Goal: Task Accomplishment & Management: Use online tool/utility

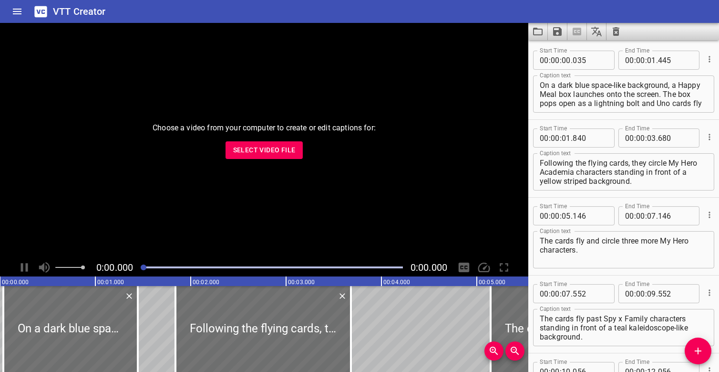
scroll to position [180, 0]
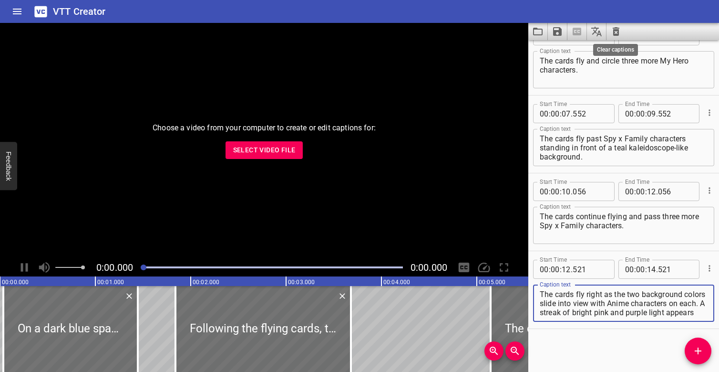
click at [621, 31] on icon "Clear captions" at bounding box center [616, 31] width 11 height 11
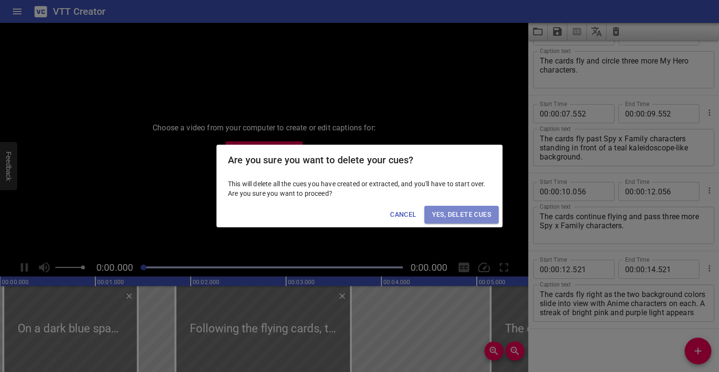
click at [454, 218] on span "Yes, Delete Cues" at bounding box center [461, 214] width 59 height 12
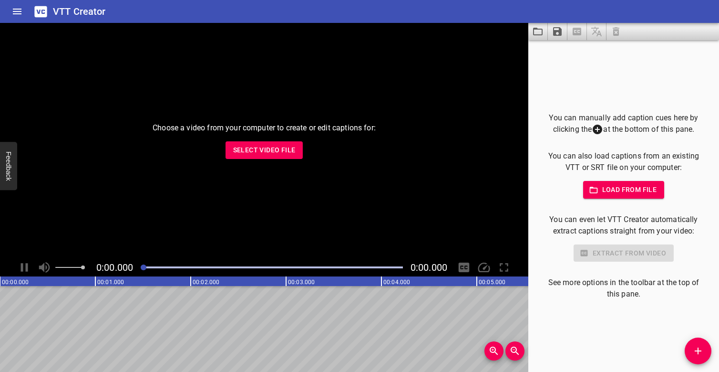
click at [276, 148] on span "Select Video File" at bounding box center [264, 150] width 62 height 12
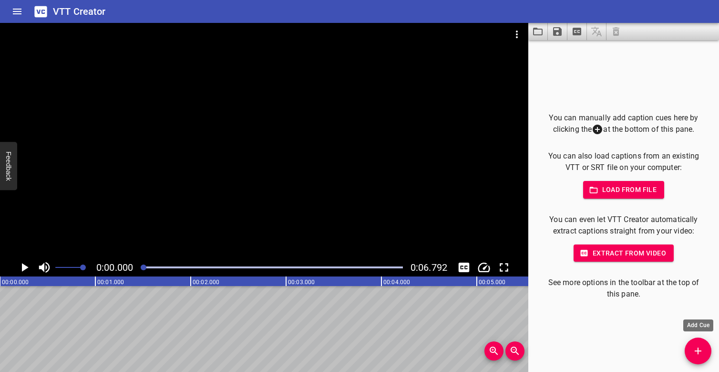
click at [696, 354] on icon "Add Cue" at bounding box center [698, 350] width 11 height 11
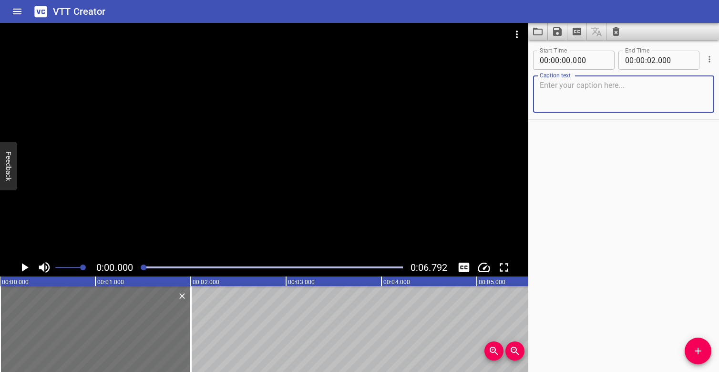
click at [614, 93] on textarea at bounding box center [624, 94] width 168 height 27
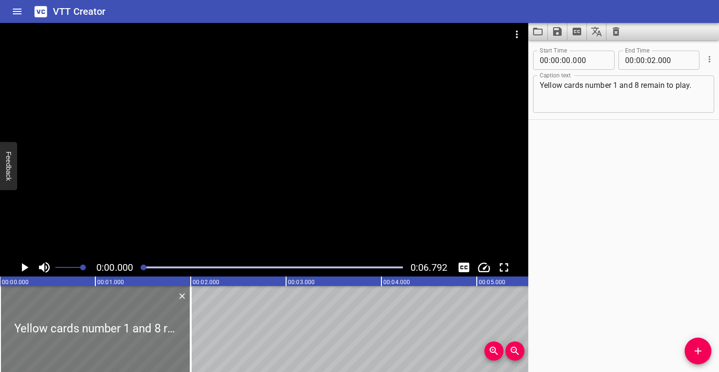
click at [111, 306] on div at bounding box center [95, 329] width 191 height 86
click at [147, 215] on div at bounding box center [264, 140] width 529 height 235
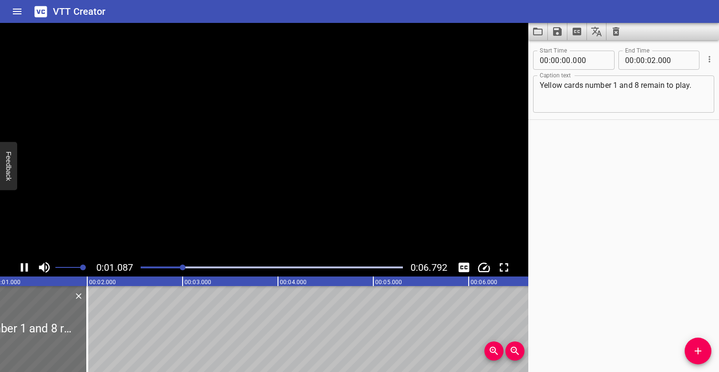
scroll to position [0, 130]
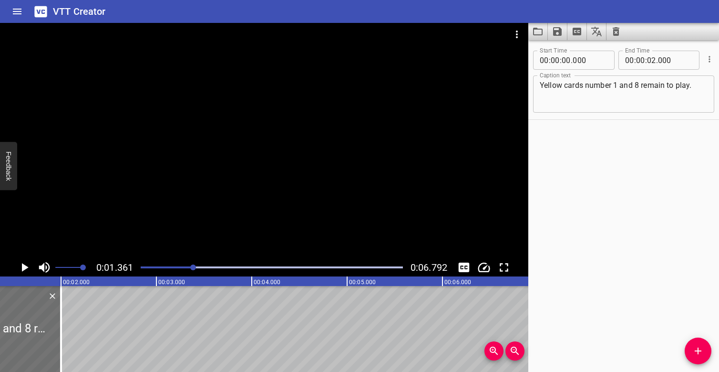
click at [701, 86] on textarea "Yellow cards number 1 and 8 remain to play." at bounding box center [624, 94] width 168 height 27
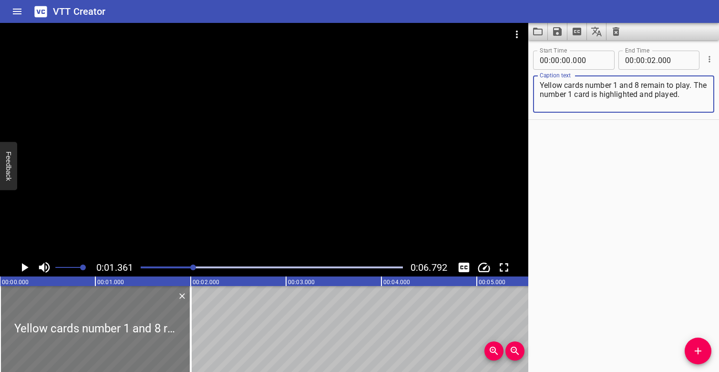
scroll to position [0, 0]
type textarea "Yellow cards number 1 and 8 remain to play. The number 1 card is highlighted an…"
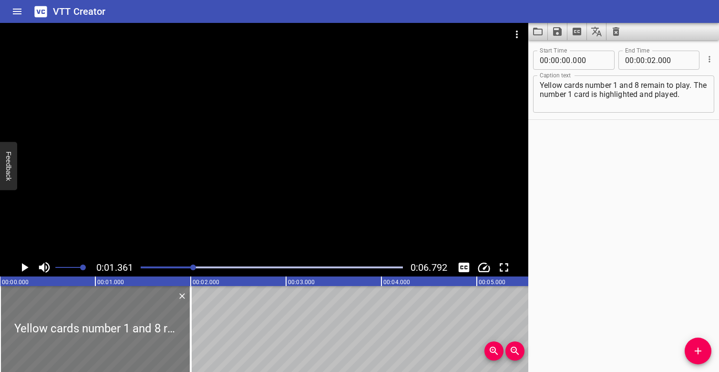
scroll to position [0, 0]
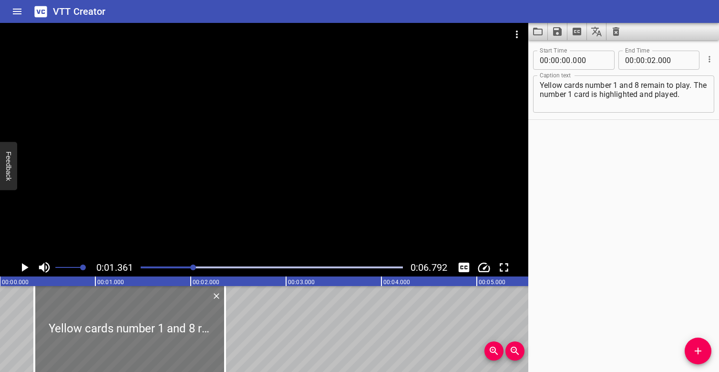
drag, startPoint x: 115, startPoint y: 310, endPoint x: 149, endPoint y: 310, distance: 33.4
click at [149, 310] on div at bounding box center [129, 329] width 191 height 86
type input "355"
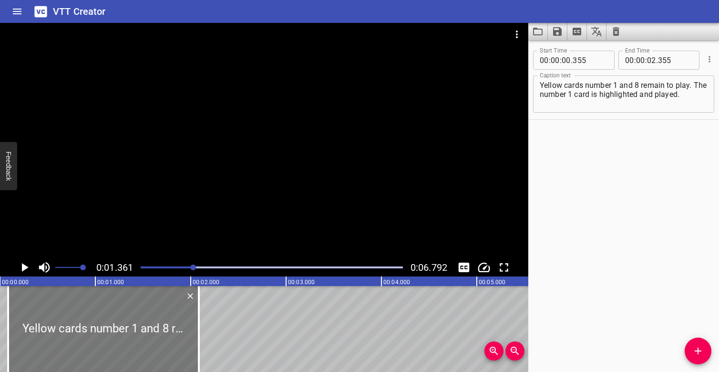
drag, startPoint x: 121, startPoint y: 308, endPoint x: 94, endPoint y: 302, distance: 27.0
click at [95, 302] on div at bounding box center [103, 329] width 191 height 86
type input "085"
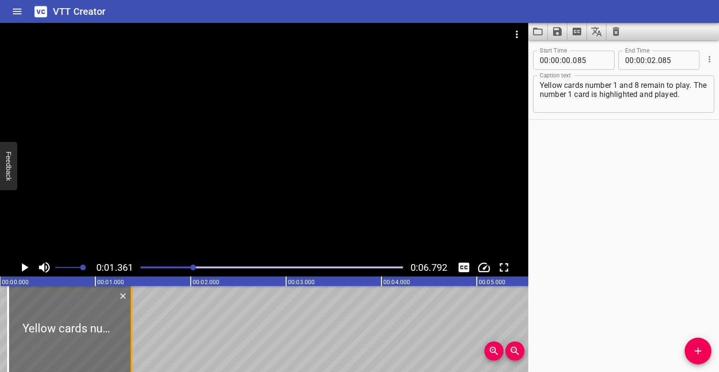
drag, startPoint x: 198, startPoint y: 326, endPoint x: 130, endPoint y: 319, distance: 67.6
click at [131, 319] on div at bounding box center [132, 329] width 10 height 86
type input "01"
type input "385"
click at [141, 266] on div at bounding box center [272, 266] width 274 height 13
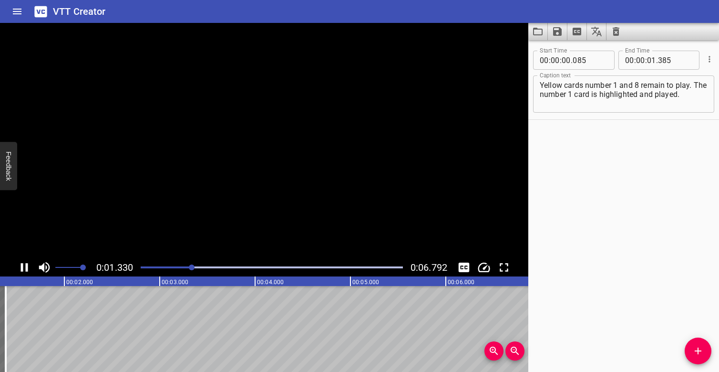
scroll to position [0, 150]
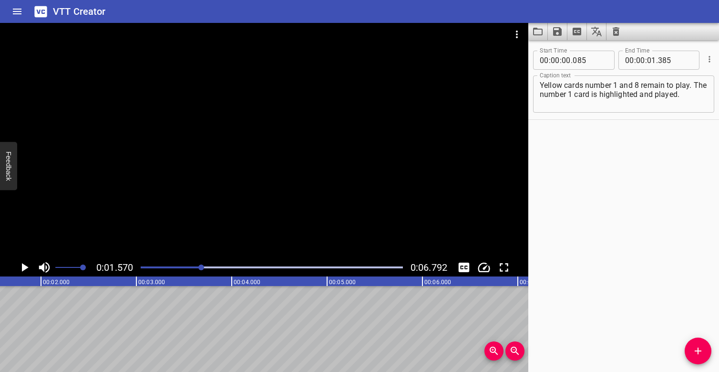
click at [144, 265] on div at bounding box center [272, 266] width 274 height 13
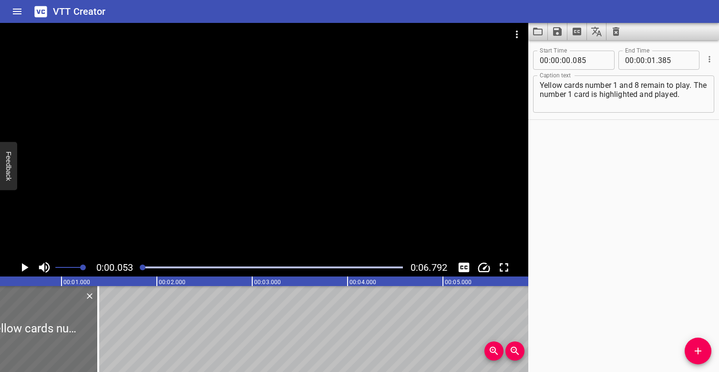
scroll to position [0, 5]
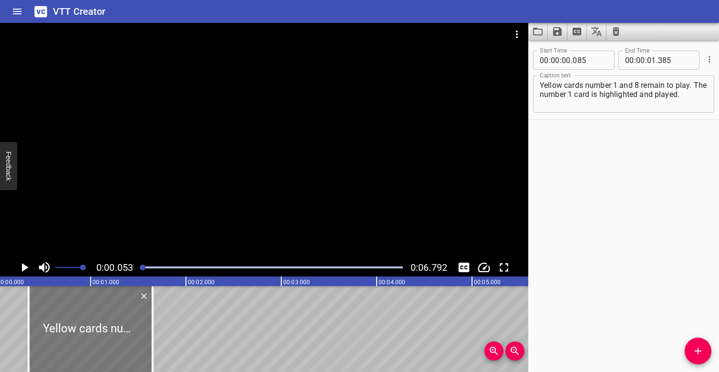
drag, startPoint x: 94, startPoint y: 323, endPoint x: 117, endPoint y: 322, distance: 22.9
click at [118, 323] on div at bounding box center [91, 329] width 124 height 86
type input "340"
type input "640"
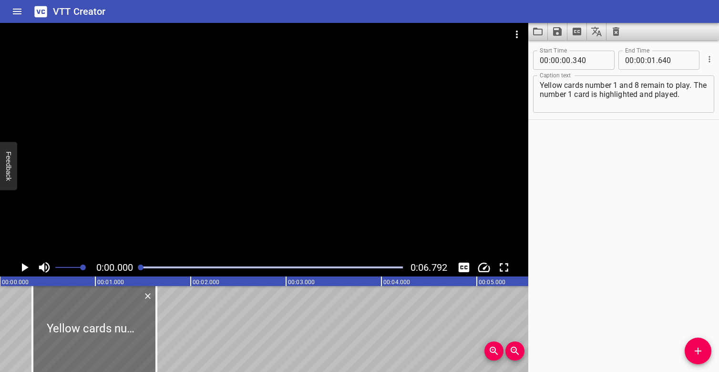
click at [140, 268] on div at bounding box center [141, 267] width 6 height 6
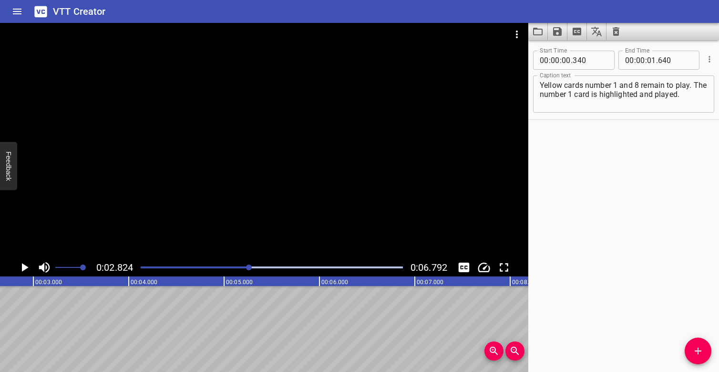
scroll to position [0, 269]
click at [678, 93] on textarea "Yellow cards number 1 and 8 remain to play. The number 1 card is highlighted an…" at bounding box center [624, 94] width 168 height 27
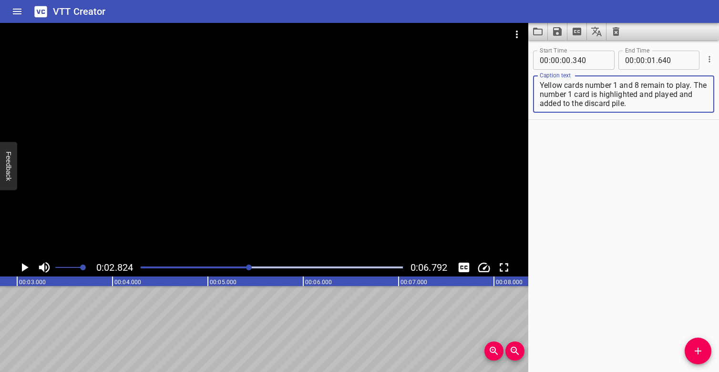
type textarea "Yellow cards number 1 and 8 remain to play. The number 1 card is highlighted an…"
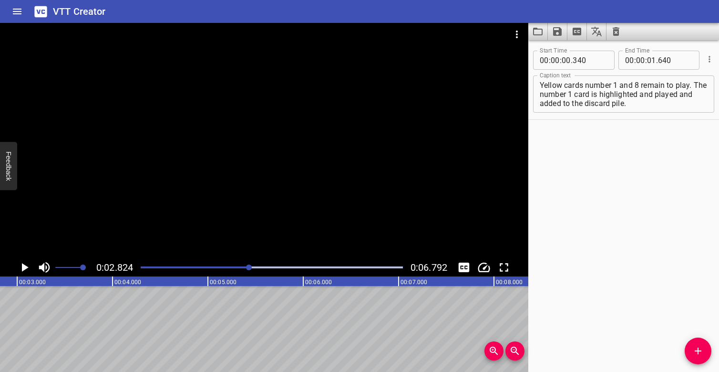
click at [676, 158] on div "Start Time 00 : 00 : 00 . 340 Start Time End Time 00 : 00 : 01 . 640 End Time C…" at bounding box center [624, 206] width 191 height 332
click at [596, 104] on textarea "Yellow cards number 1 and 8 remain to play. The number 1 card is highlighted an…" at bounding box center [624, 94] width 168 height 27
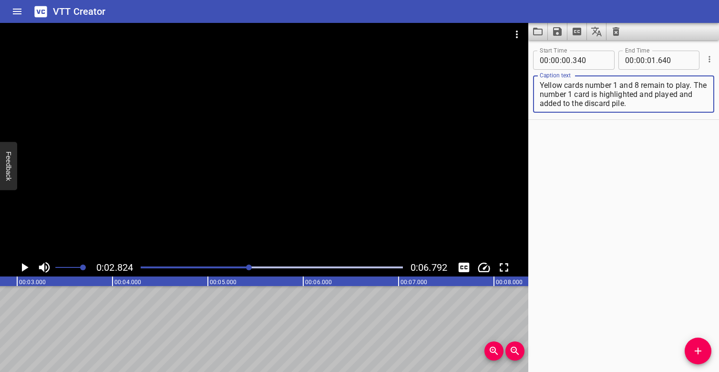
click at [604, 140] on div "Start Time 00 : 00 : 00 . 340 Start Time End Time 00 : 00 : 01 . 640 End Time C…" at bounding box center [624, 206] width 191 height 332
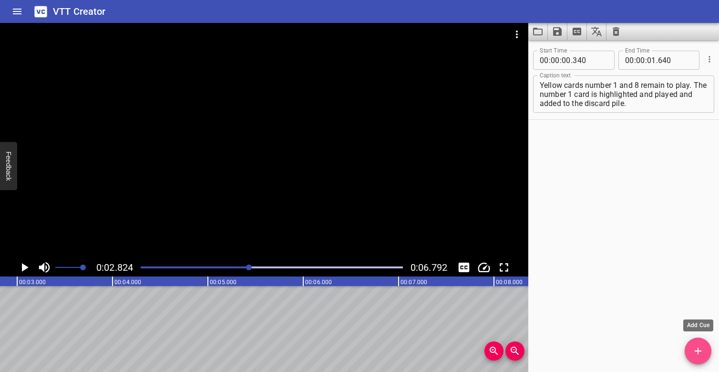
click at [701, 352] on icon "Add Cue" at bounding box center [698, 350] width 11 height 11
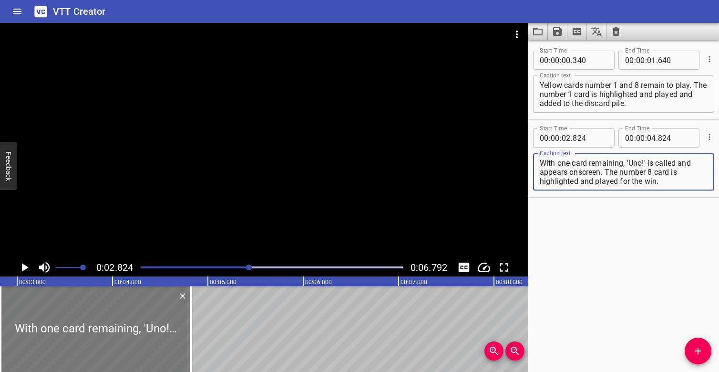
type textarea "With one card remaining, 'Uno!' is called and appears onscreen. The number 8 ca…"
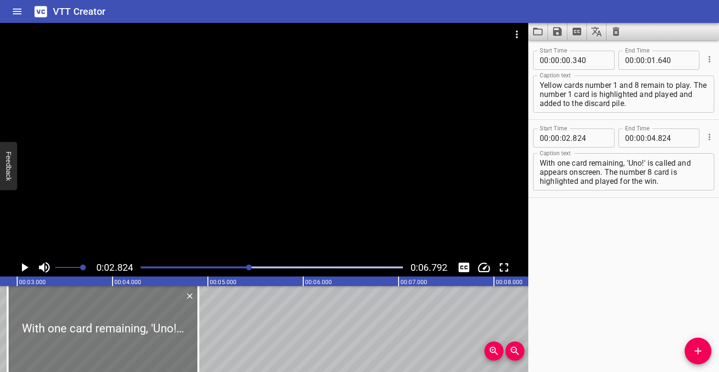
drag, startPoint x: 144, startPoint y: 313, endPoint x: 151, endPoint y: 311, distance: 7.4
click at [151, 311] on div at bounding box center [103, 329] width 191 height 86
type input "899"
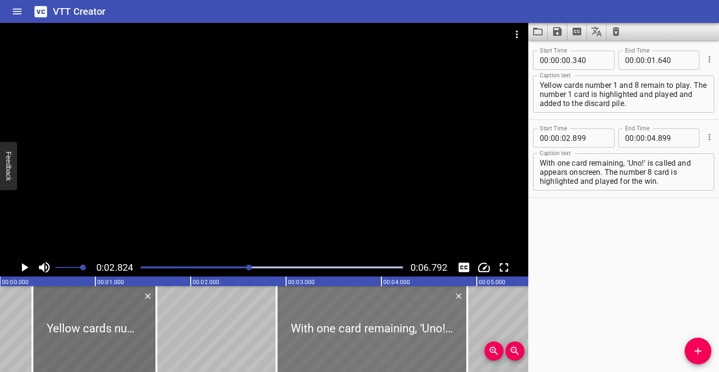
scroll to position [0, 0]
click at [142, 264] on div at bounding box center [272, 266] width 274 height 13
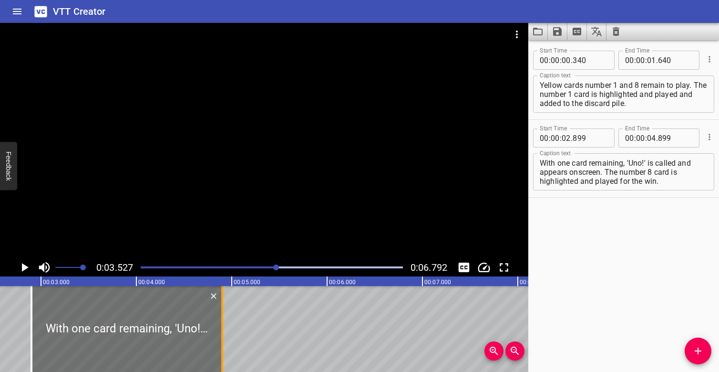
scroll to position [0, 201]
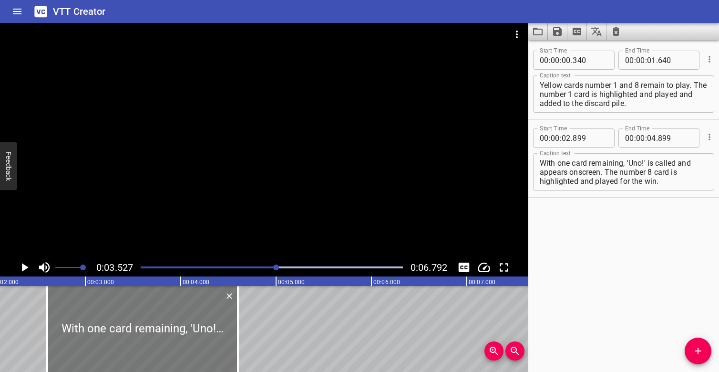
drag, startPoint x: 195, startPoint y: 309, endPoint x: 165, endPoint y: 307, distance: 30.1
click at [166, 307] on div at bounding box center [142, 329] width 191 height 86
type input "589"
click at [141, 262] on div at bounding box center [272, 266] width 274 height 13
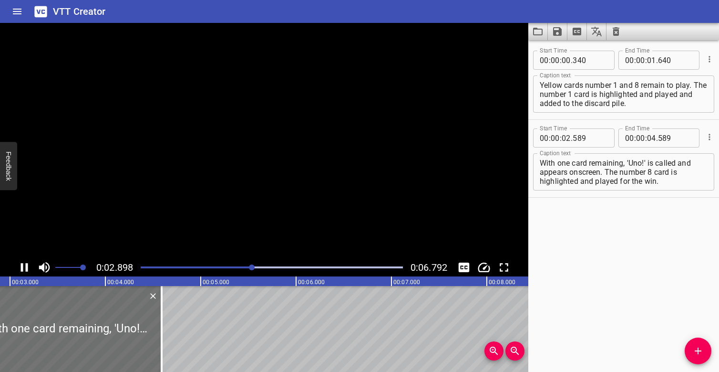
scroll to position [0, 307]
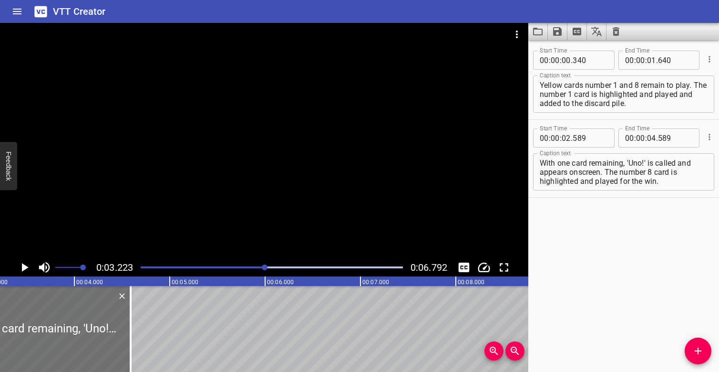
click at [145, 263] on div at bounding box center [272, 266] width 274 height 13
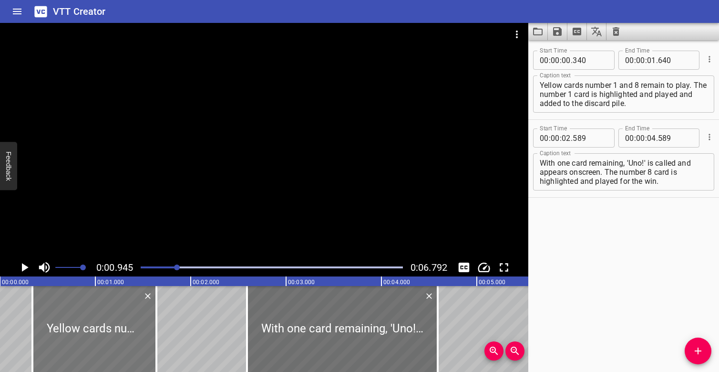
scroll to position [0, 0]
drag, startPoint x: 106, startPoint y: 322, endPoint x: 94, endPoint y: 321, distance: 12.0
click at [94, 321] on div at bounding box center [83, 329] width 124 height 86
type input "220"
type input "520"
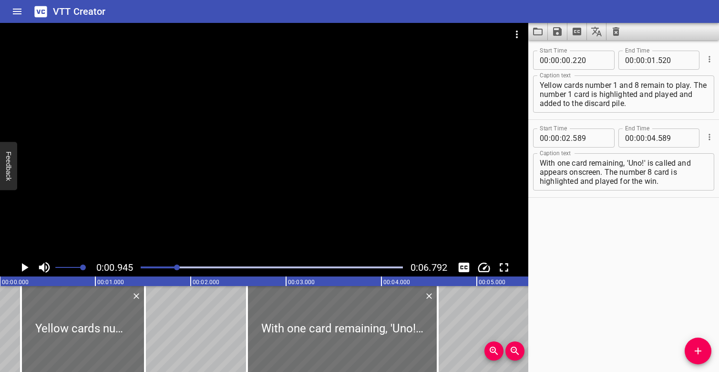
click at [144, 268] on div at bounding box center [272, 266] width 274 height 13
drag, startPoint x: 81, startPoint y: 307, endPoint x: 74, endPoint y: 306, distance: 6.4
click at [74, 306] on div at bounding box center [75, 329] width 124 height 86
type input "140"
type input "440"
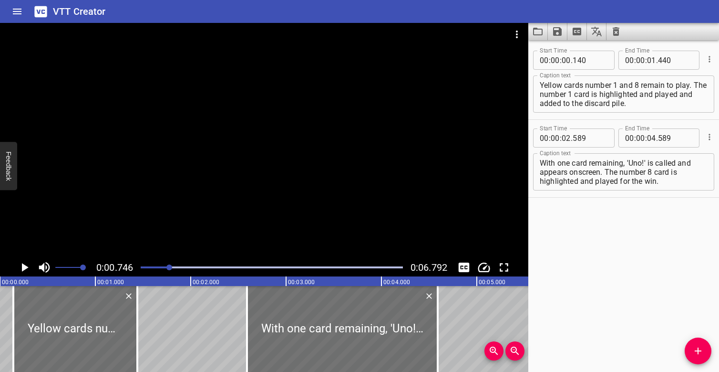
click at [143, 267] on div "Play progress" at bounding box center [38, 267] width 262 height 2
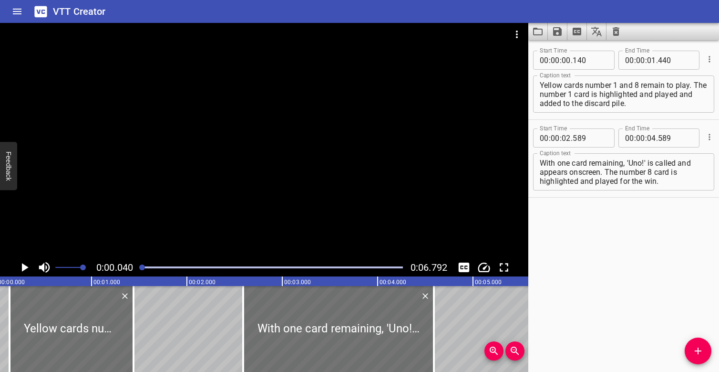
click at [202, 142] on div at bounding box center [264, 140] width 529 height 235
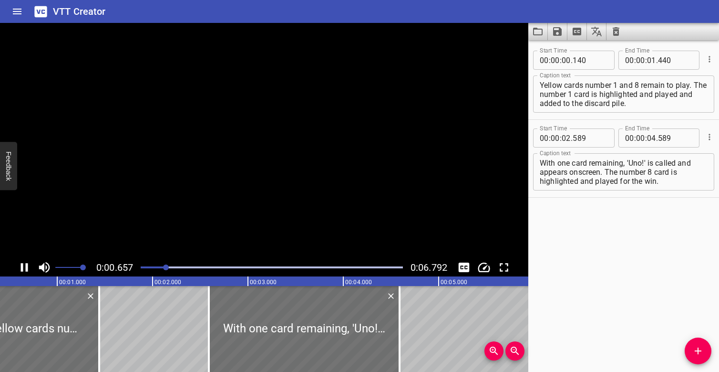
scroll to position [0, 67]
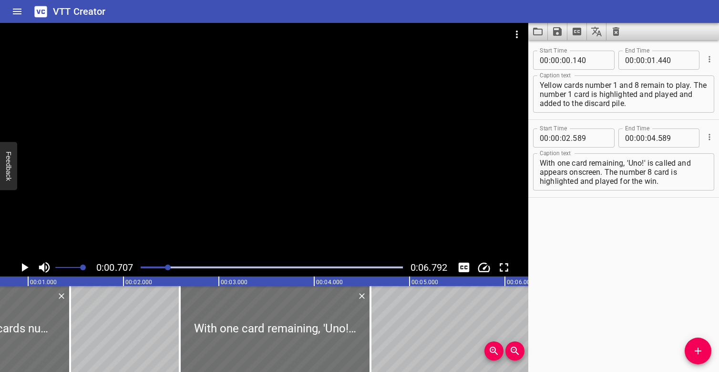
click at [156, 167] on div at bounding box center [264, 140] width 529 height 235
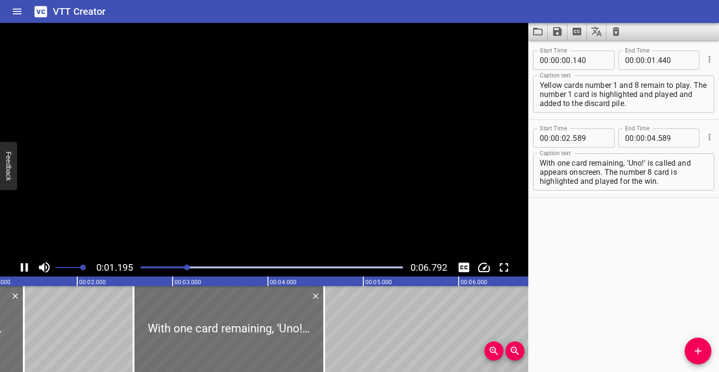
scroll to position [0, 142]
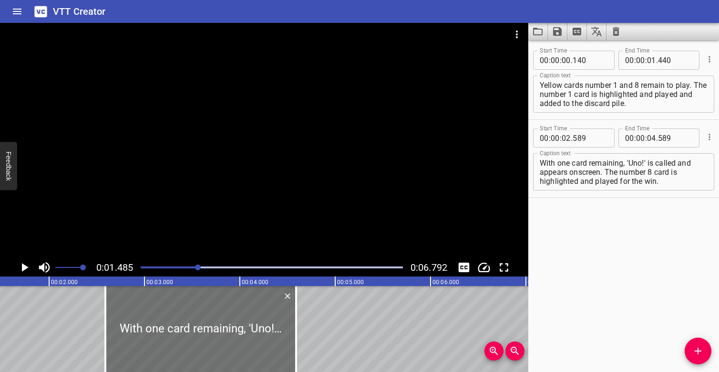
click at [141, 266] on div "Play progress" at bounding box center [67, 267] width 262 height 2
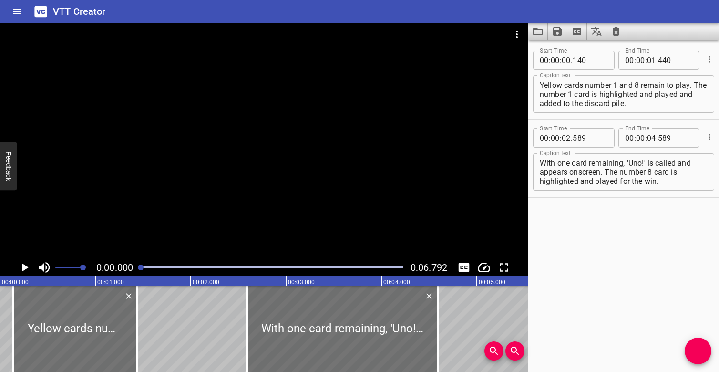
click at [164, 245] on div at bounding box center [264, 140] width 529 height 235
drag, startPoint x: 90, startPoint y: 332, endPoint x: 83, endPoint y: 328, distance: 7.9
click at [83, 328] on div at bounding box center [68, 329] width 124 height 86
type input "065"
type input "365"
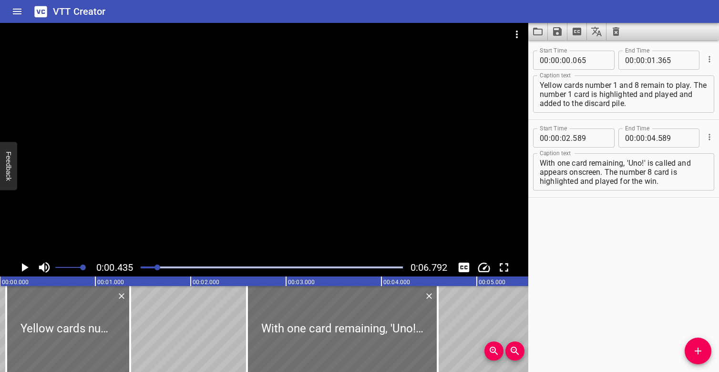
click at [144, 265] on div at bounding box center [272, 266] width 274 height 13
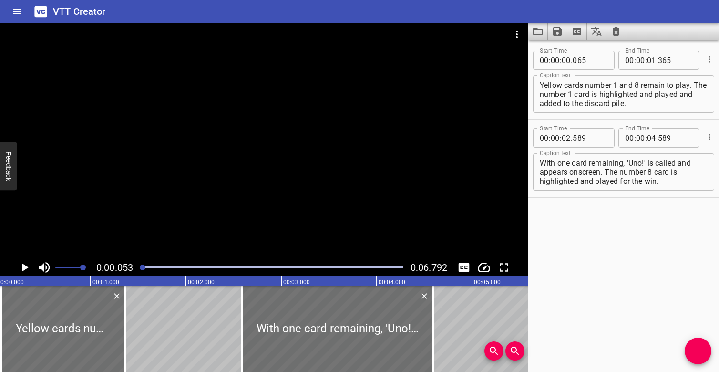
click at [158, 197] on div at bounding box center [264, 140] width 529 height 235
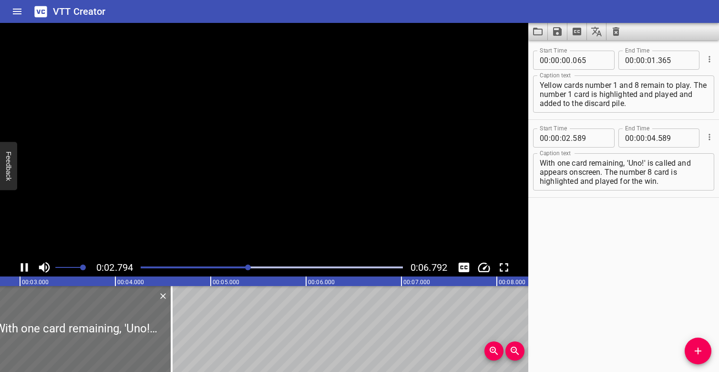
scroll to position [0, 282]
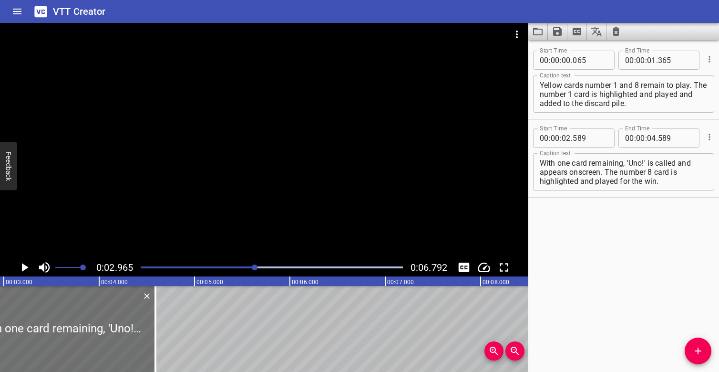
click at [204, 265] on div at bounding box center [272, 266] width 274 height 13
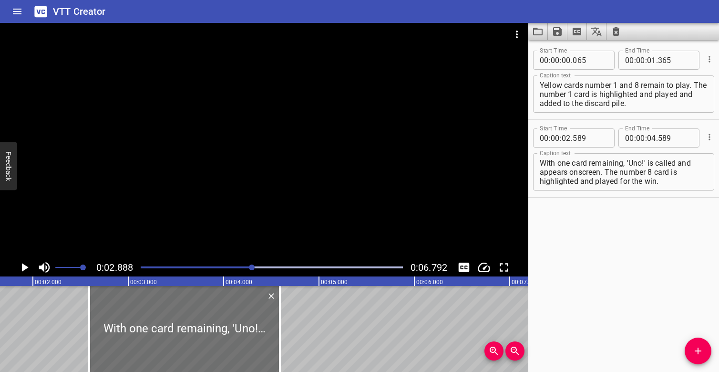
scroll to position [0, 145]
drag, startPoint x: 196, startPoint y: 307, endPoint x: 183, endPoint y: 305, distance: 13.0
click at [183, 305] on div at bounding box center [185, 329] width 191 height 86
type input "454"
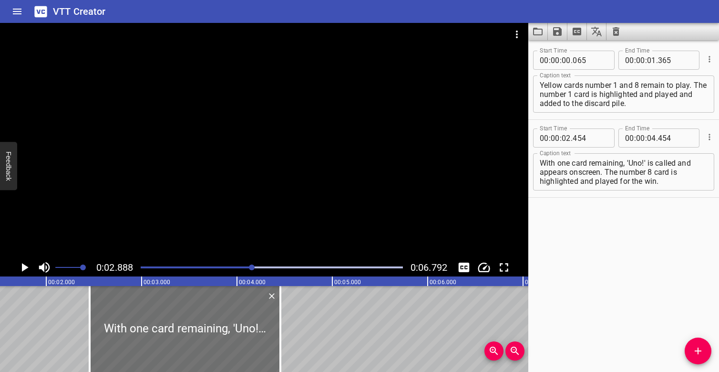
click at [141, 265] on div at bounding box center [272, 266] width 274 height 13
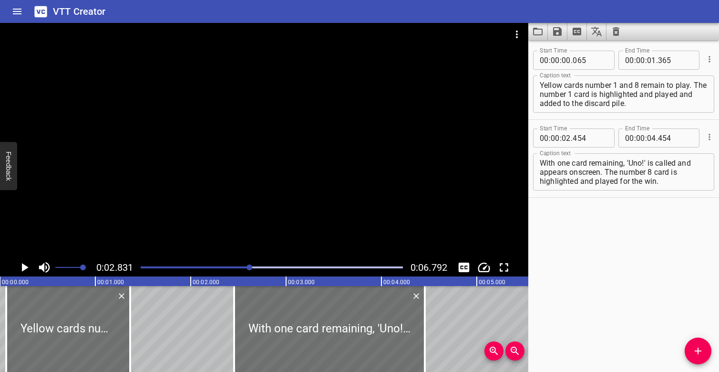
scroll to position [0, 0]
drag, startPoint x: 131, startPoint y: 312, endPoint x: 151, endPoint y: 311, distance: 19.6
click at [151, 311] on div at bounding box center [150, 329] width 10 height 86
type input "570"
click at [142, 264] on div at bounding box center [272, 266] width 274 height 13
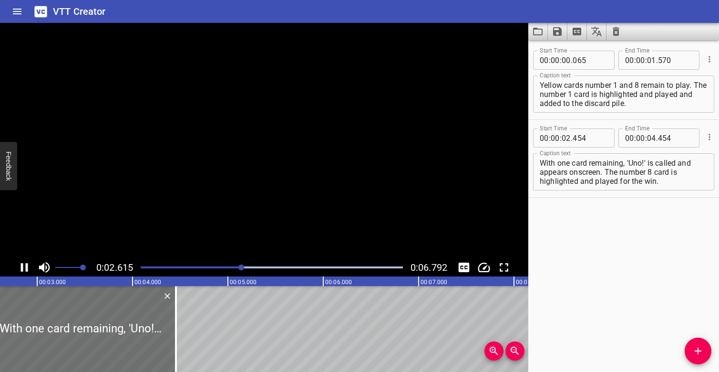
scroll to position [0, 270]
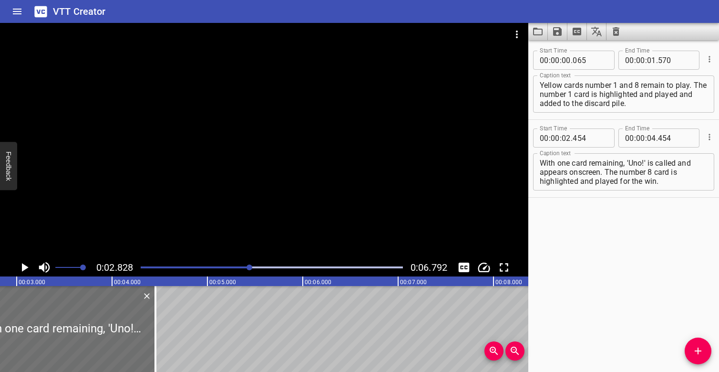
click at [229, 265] on div at bounding box center [272, 266] width 274 height 13
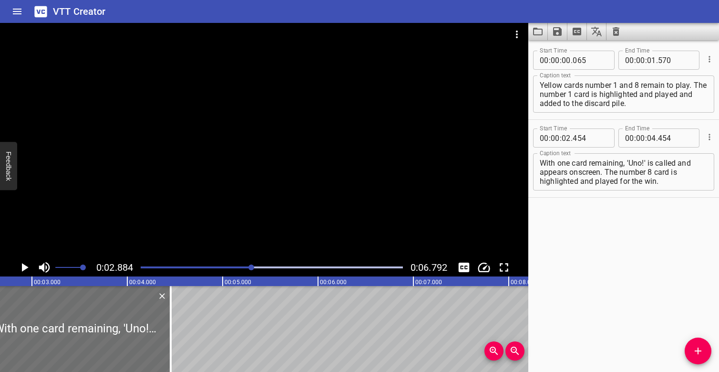
scroll to position [0, 275]
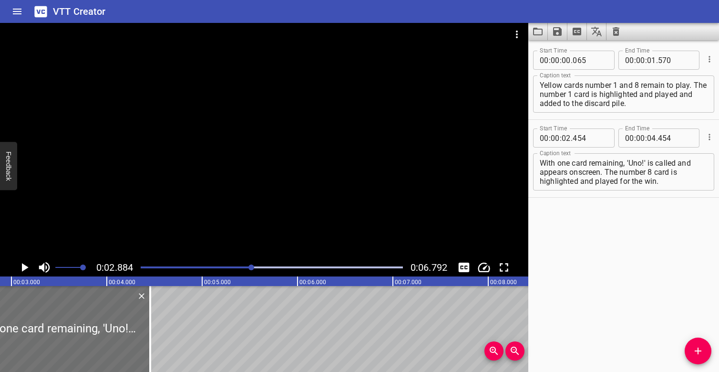
click at [223, 266] on div "Play progress" at bounding box center [121, 267] width 262 height 2
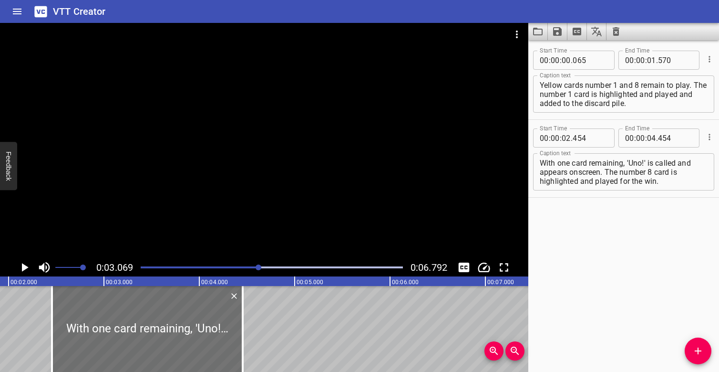
scroll to position [0, 146]
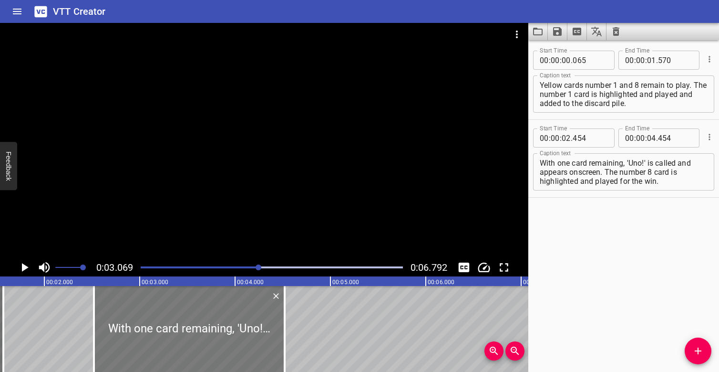
drag, startPoint x: 171, startPoint y: 299, endPoint x: 177, endPoint y: 299, distance: 6.2
click at [177, 299] on div at bounding box center [189, 329] width 191 height 86
type input "519"
click at [247, 266] on div "Play progress" at bounding box center [128, 267] width 262 height 2
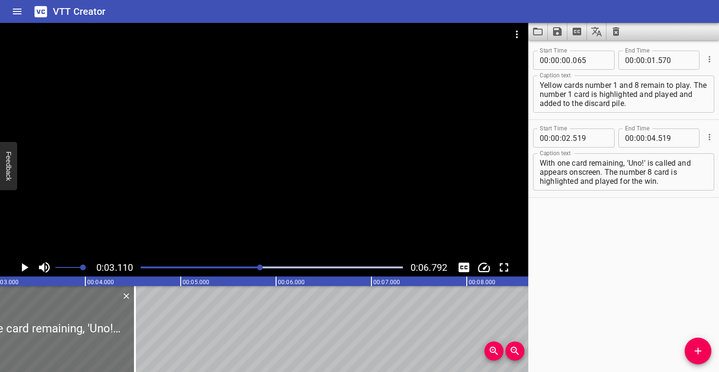
click at [225, 262] on div at bounding box center [272, 266] width 274 height 13
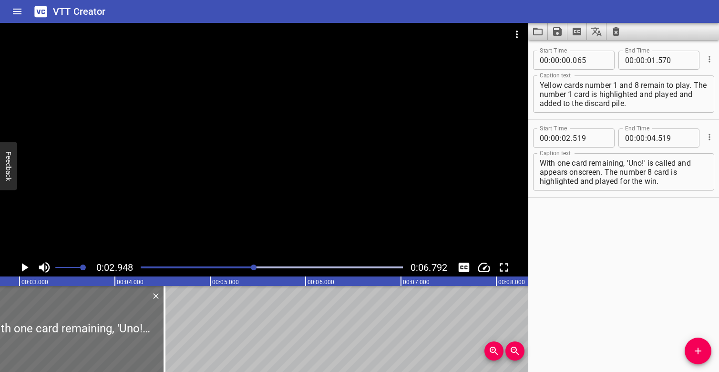
scroll to position [0, 281]
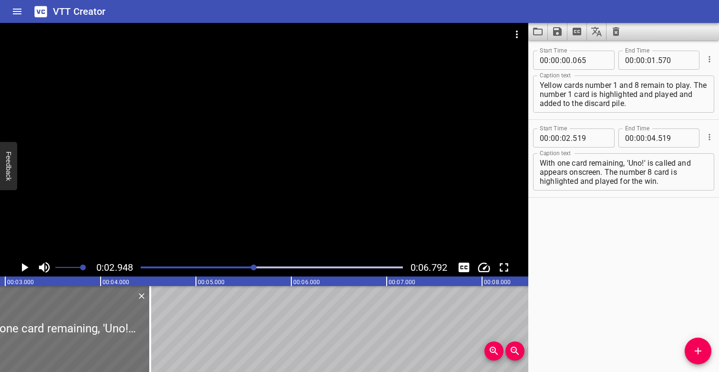
click at [142, 264] on div at bounding box center [272, 266] width 274 height 13
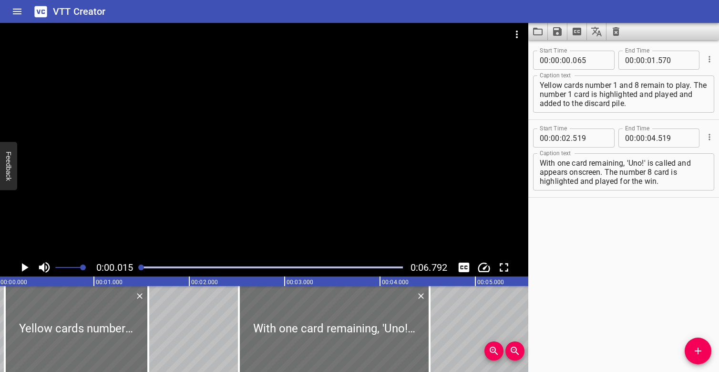
click at [167, 203] on div at bounding box center [264, 140] width 529 height 235
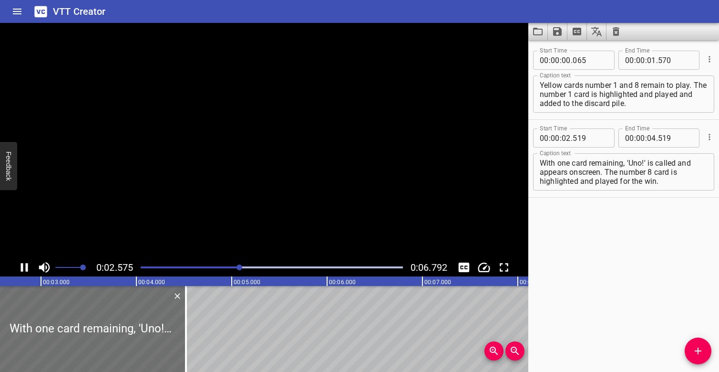
scroll to position [0, 274]
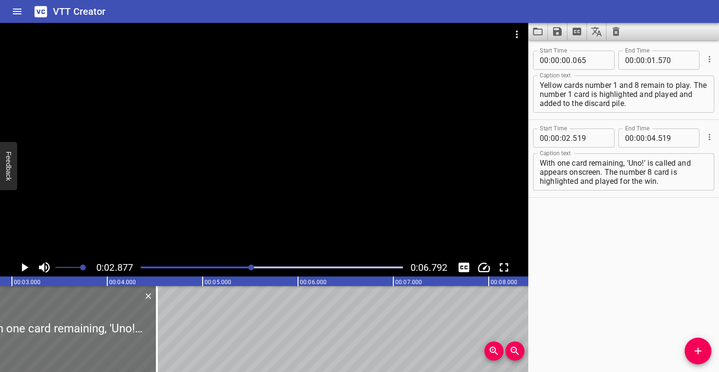
click at [209, 266] on div at bounding box center [272, 266] width 274 height 13
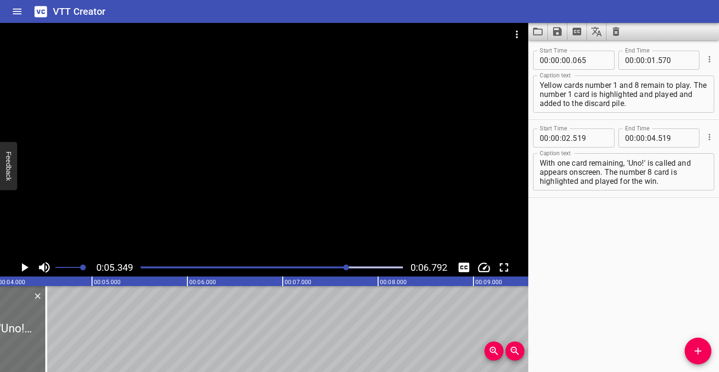
scroll to position [0, 311]
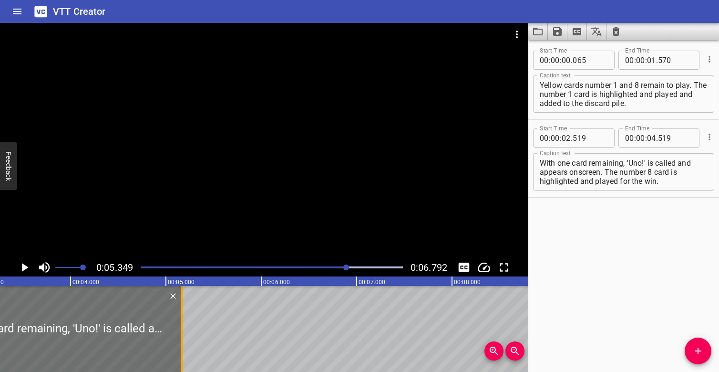
drag, startPoint x: 122, startPoint y: 322, endPoint x: 183, endPoint y: 321, distance: 61.5
click at [183, 321] on div at bounding box center [182, 329] width 10 height 86
type input "05"
type input "164"
click at [250, 264] on div at bounding box center [272, 266] width 274 height 13
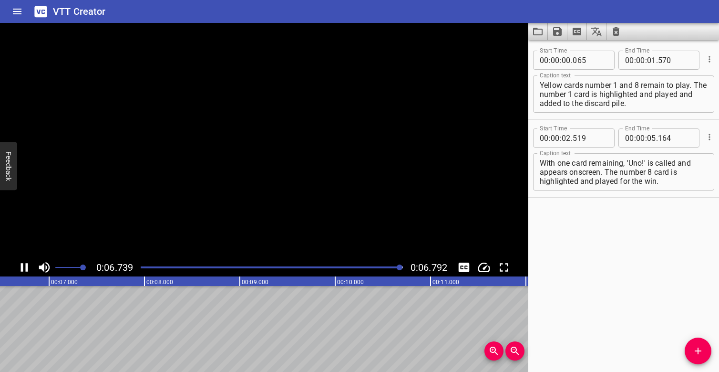
scroll to position [0, 648]
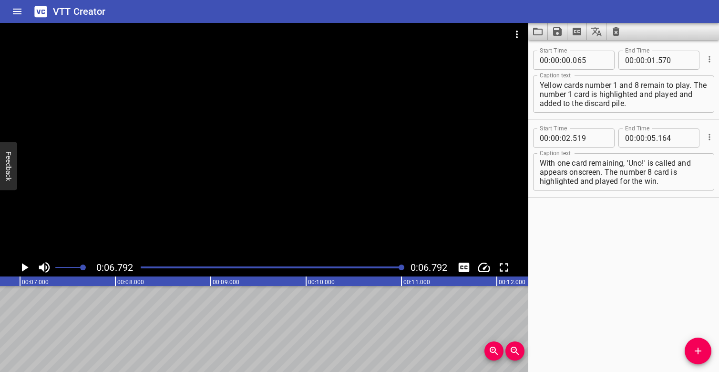
click at [145, 264] on div at bounding box center [272, 266] width 274 height 13
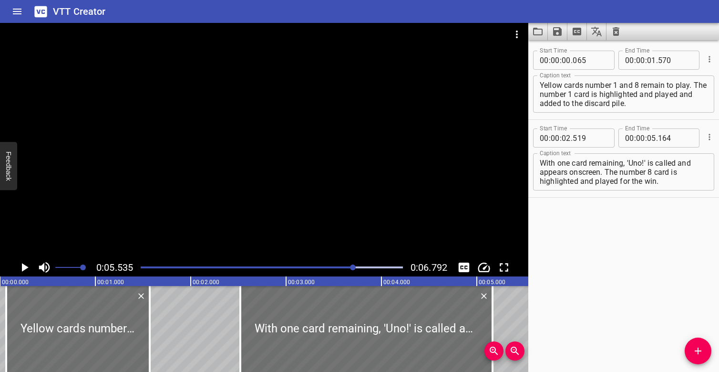
scroll to position [0, 0]
drag, startPoint x: 152, startPoint y: 319, endPoint x: 168, endPoint y: 315, distance: 17.0
click at [168, 315] on div at bounding box center [165, 329] width 10 height 86
type input "745"
click at [143, 263] on div at bounding box center [272, 266] width 274 height 13
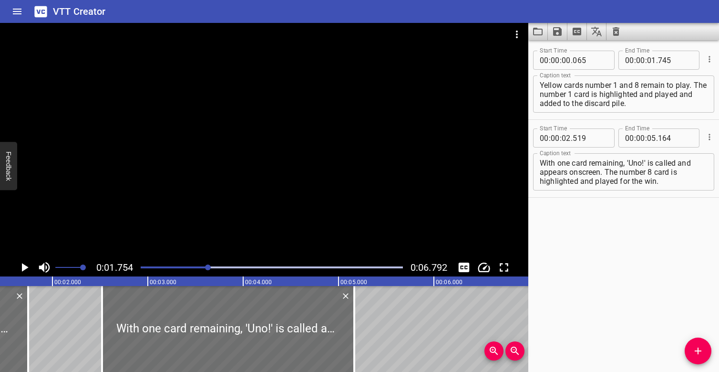
scroll to position [0, 167]
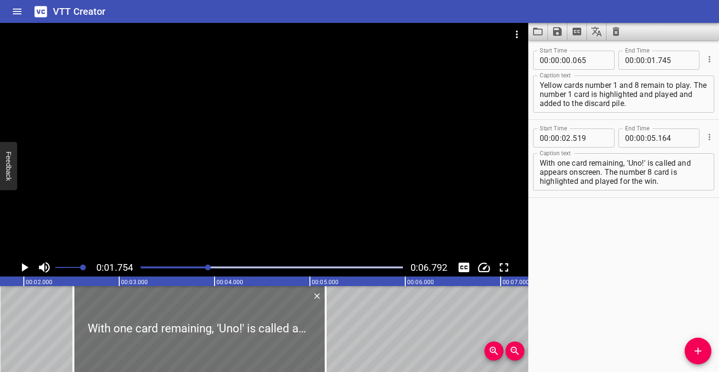
click at [199, 221] on div at bounding box center [264, 140] width 529 height 235
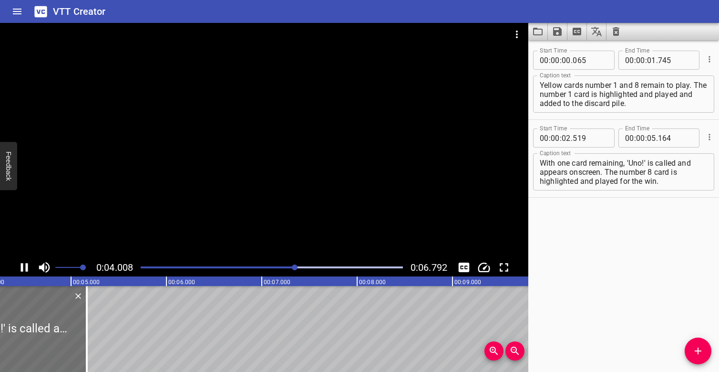
click at [144, 264] on div at bounding box center [272, 266] width 274 height 13
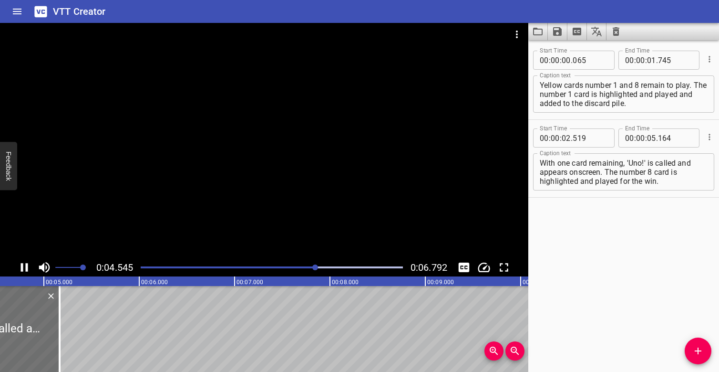
click at [144, 263] on div at bounding box center [272, 266] width 274 height 13
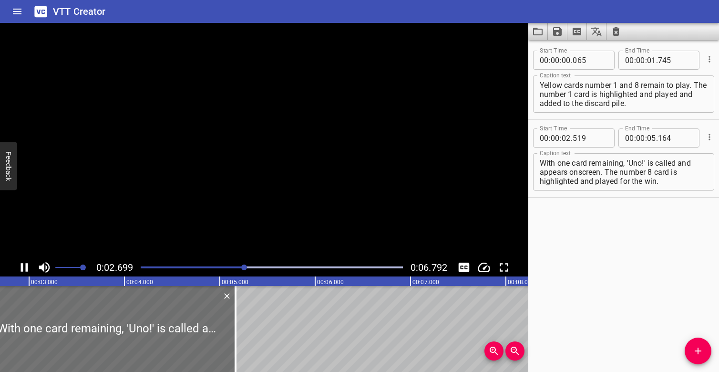
scroll to position [0, 280]
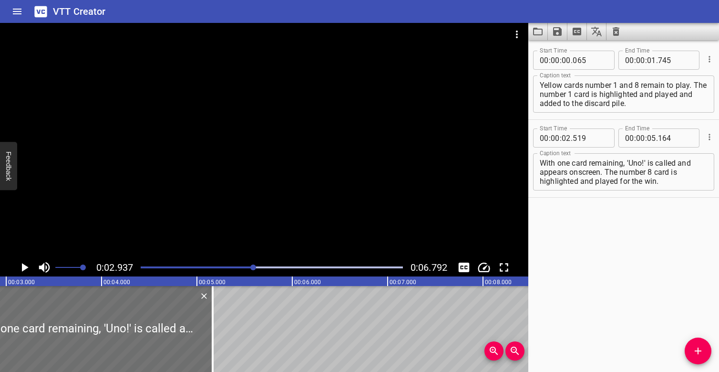
click at [224, 267] on div "Play progress" at bounding box center [123, 267] width 262 height 2
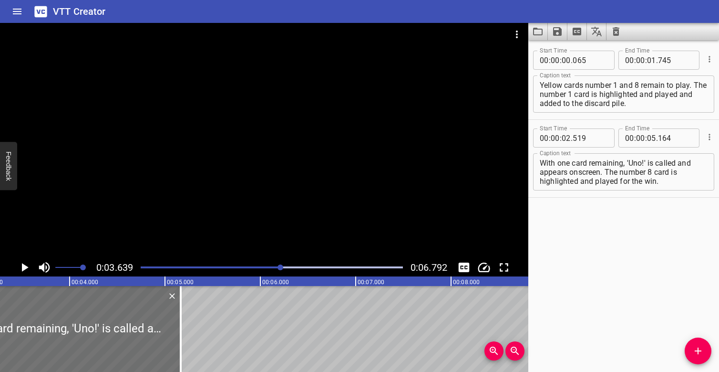
scroll to position [0, 347]
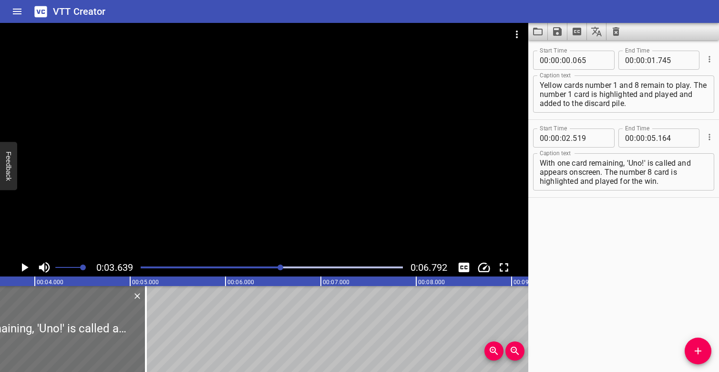
click at [224, 265] on div at bounding box center [272, 266] width 274 height 13
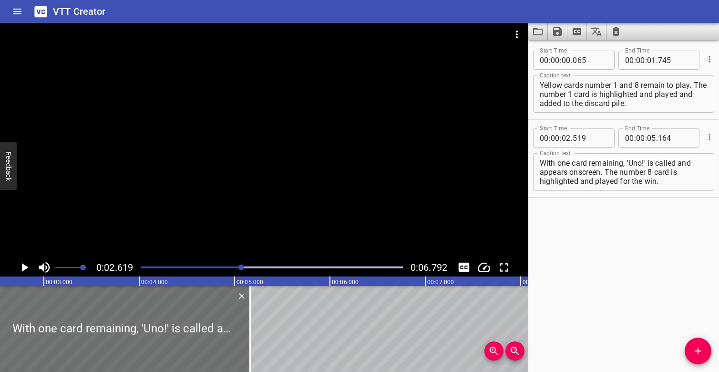
scroll to position [0, 249]
click at [213, 269] on div at bounding box center [272, 266] width 274 height 13
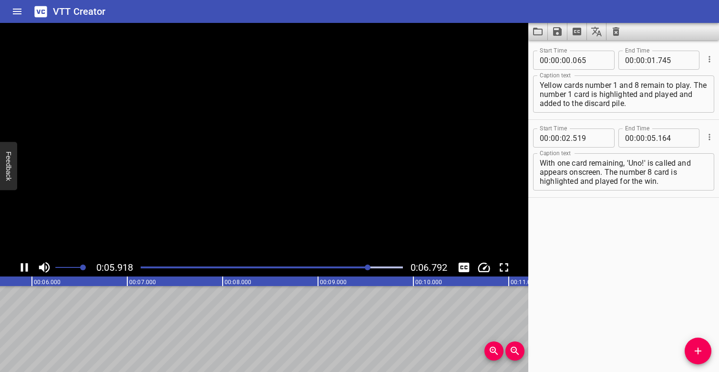
scroll to position [0, 570]
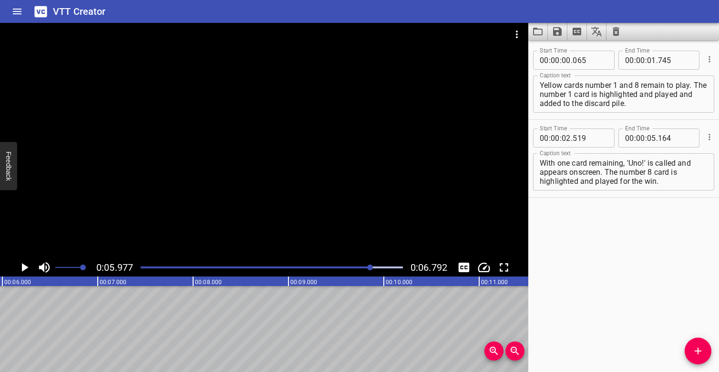
click at [293, 270] on div at bounding box center [272, 266] width 274 height 13
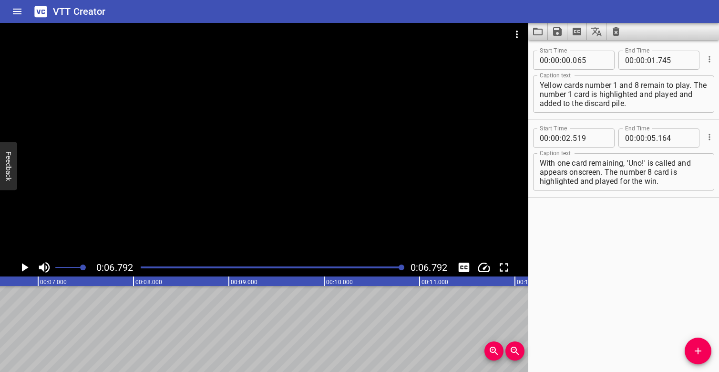
scroll to position [0, 648]
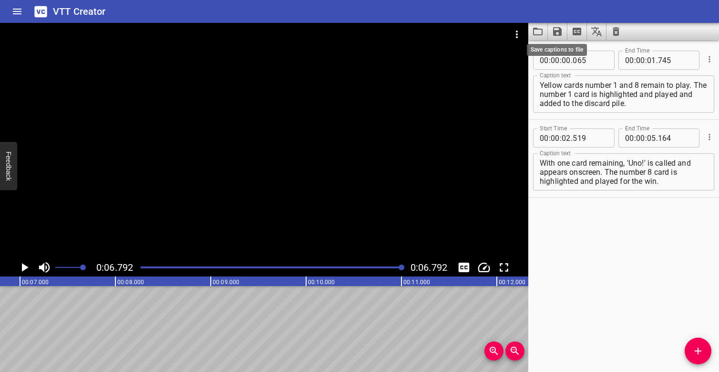
click at [556, 29] on icon "Save captions to file" at bounding box center [557, 31] width 11 height 11
click at [585, 50] on li "Save to VTT file" at bounding box center [583, 52] width 70 height 17
